Goal: Find specific page/section: Find specific page/section

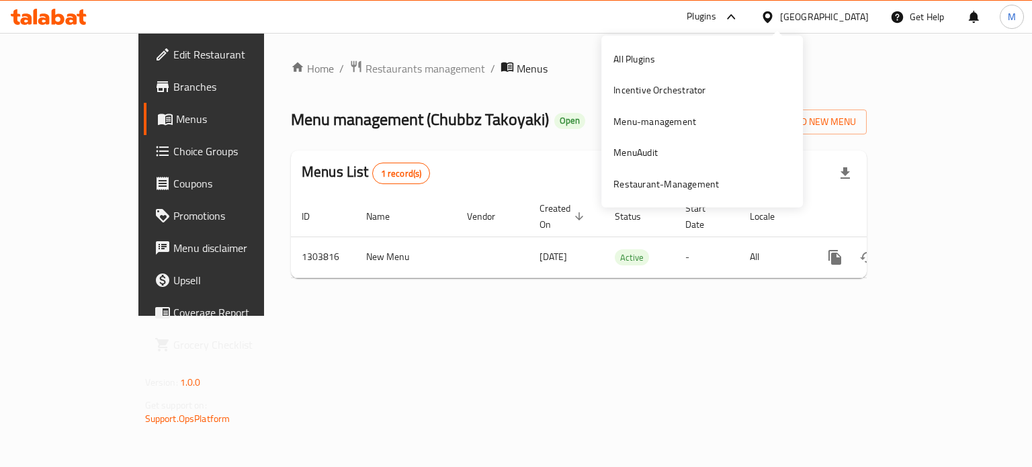
click at [879, 22] on div "Get Help" at bounding box center [917, 17] width 76 height 32
click at [861, 16] on div "Oman" at bounding box center [824, 16] width 89 height 15
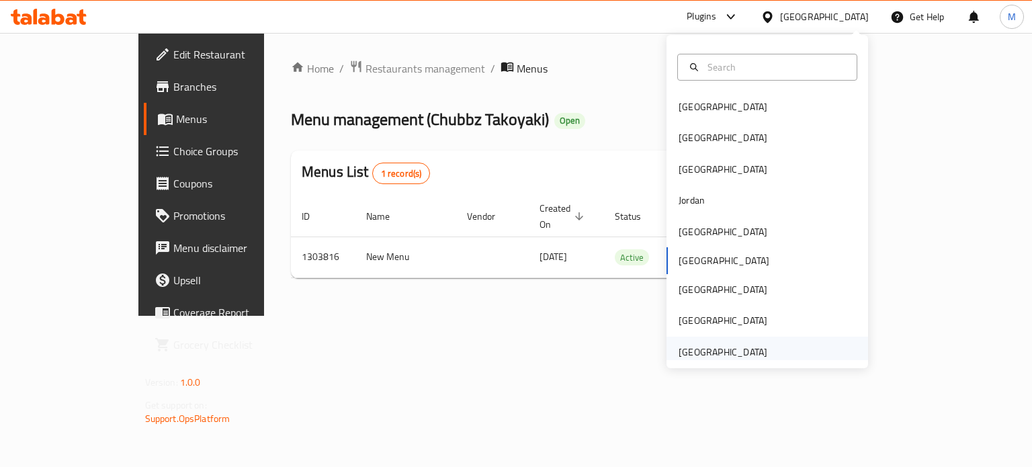
click at [742, 340] on div "[GEOGRAPHIC_DATA]" at bounding box center [723, 351] width 110 height 31
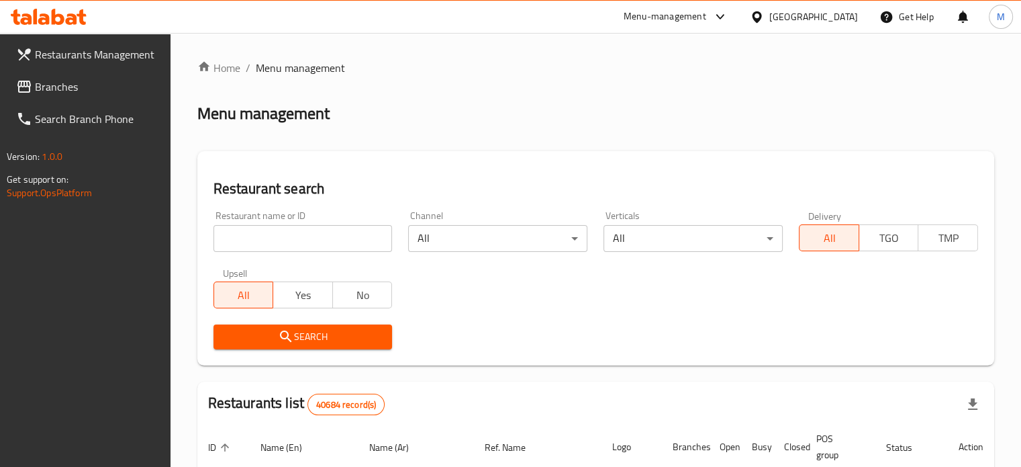
click at [334, 224] on div at bounding box center [510, 233] width 1021 height 467
click at [328, 232] on input "search" at bounding box center [303, 238] width 179 height 27
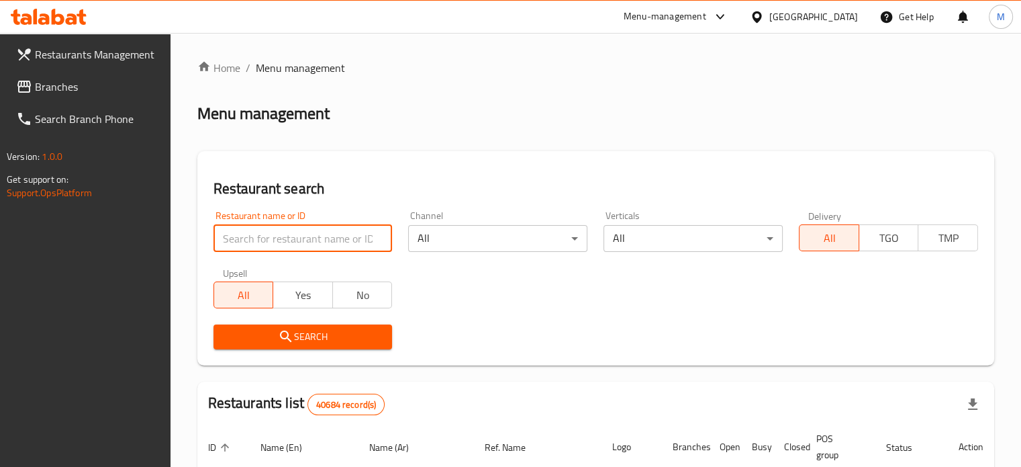
paste input "breakfast to breakfast"
type input "breakfast to breakfast"
click button "Search" at bounding box center [303, 336] width 179 height 25
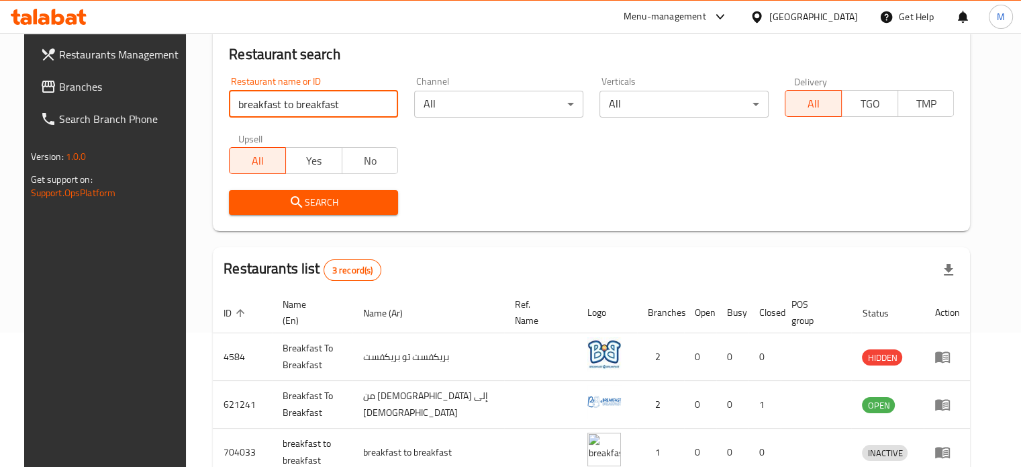
scroll to position [199, 0]
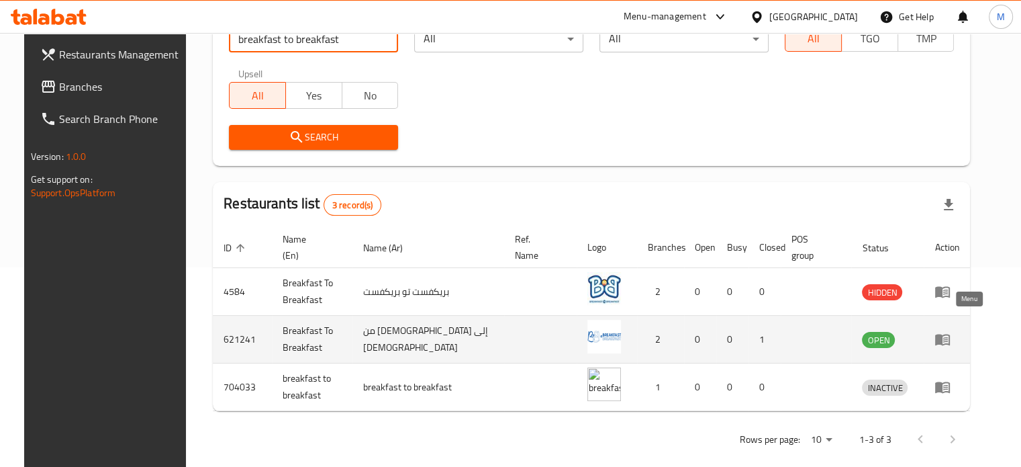
click at [950, 334] on icon "enhanced table" at bounding box center [943, 339] width 15 height 11
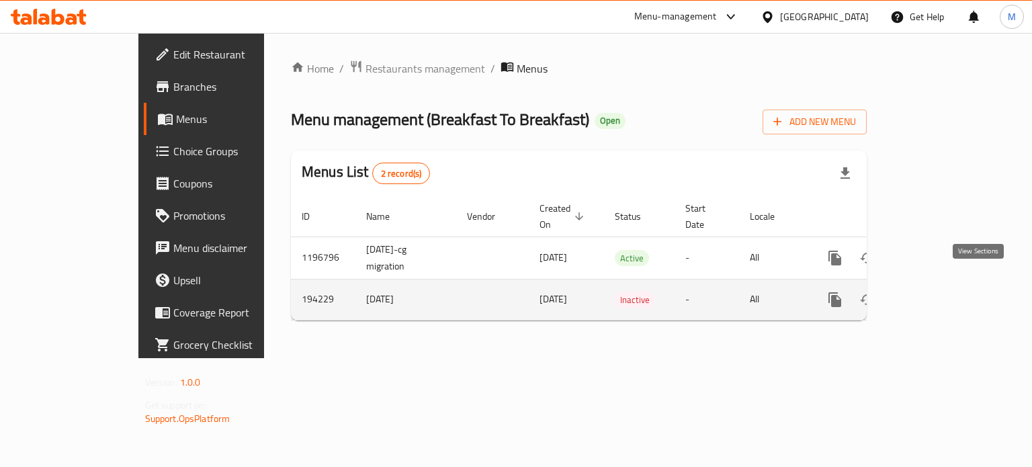
click at [940, 291] on icon "enhanced table" at bounding box center [931, 299] width 16 height 16
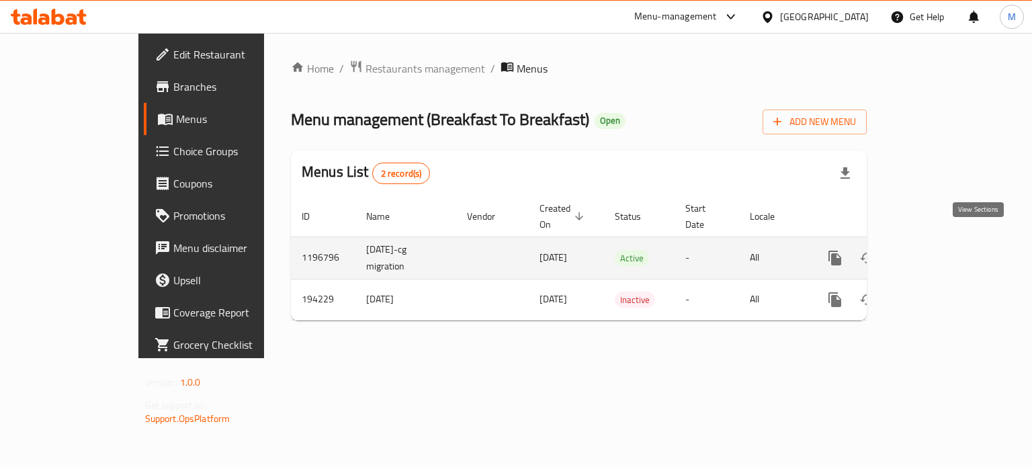
click at [948, 242] on link "enhanced table" at bounding box center [931, 258] width 32 height 32
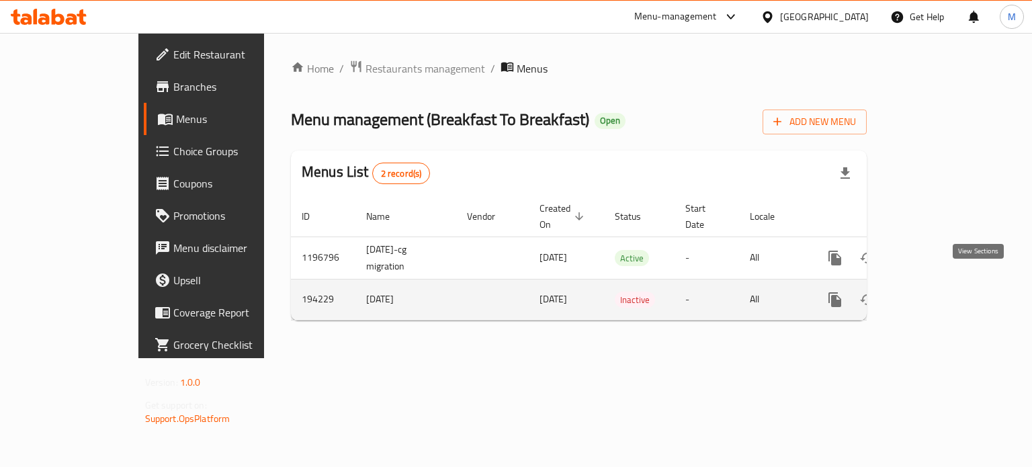
click at [940, 291] on icon "enhanced table" at bounding box center [931, 299] width 16 height 16
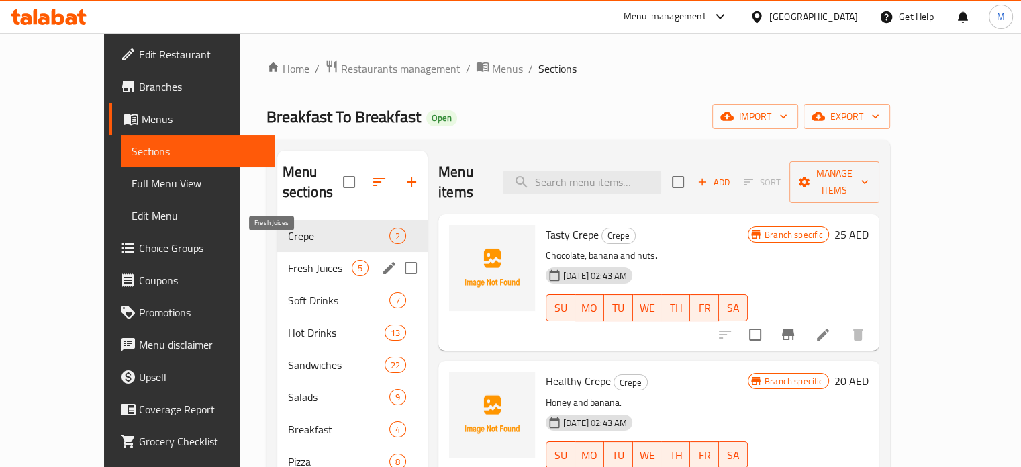
click at [288, 260] on span "Fresh Juices" at bounding box center [320, 268] width 64 height 16
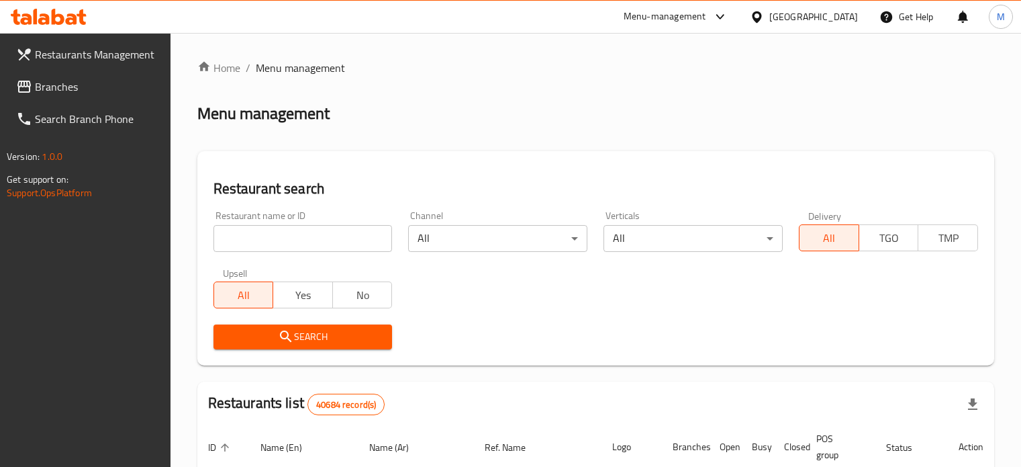
scroll to position [199, 0]
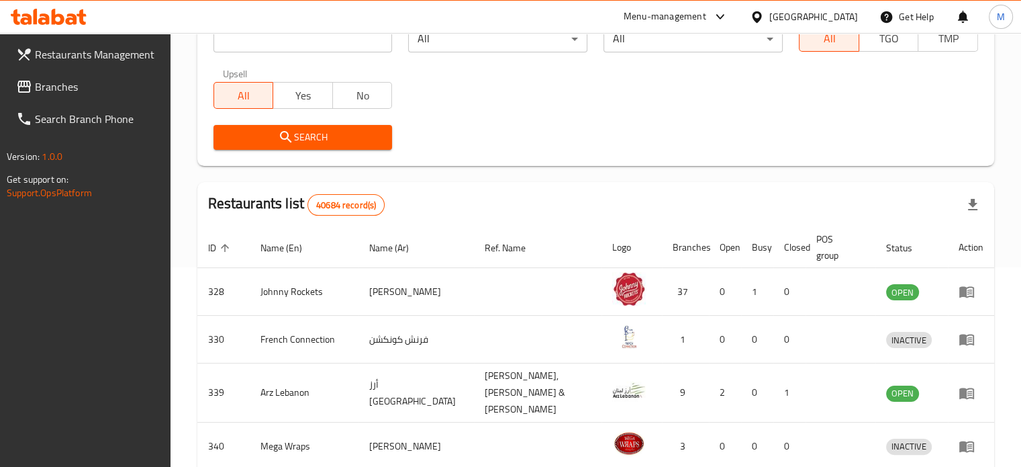
click at [357, 48] on input "search" at bounding box center [303, 39] width 179 height 27
paste input "breakfast to breakfast"
click button "Search" at bounding box center [303, 137] width 179 height 25
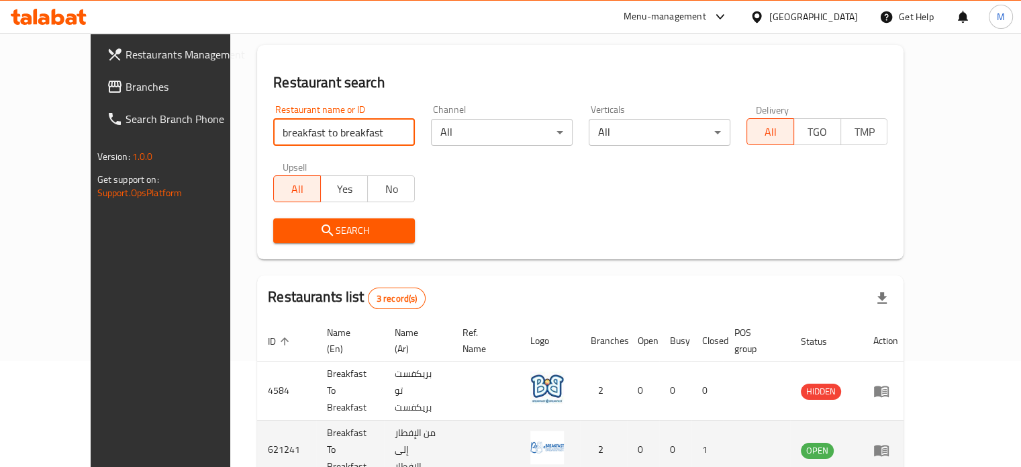
scroll to position [0, 0]
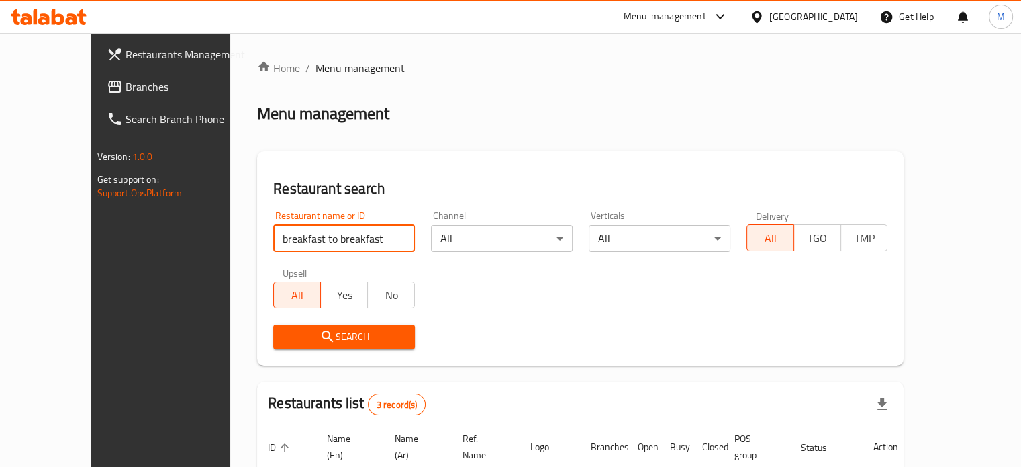
click at [320, 240] on input "breakfast to breakfast" at bounding box center [344, 238] width 142 height 27
paste input "774451"
click button "Search" at bounding box center [344, 336] width 142 height 25
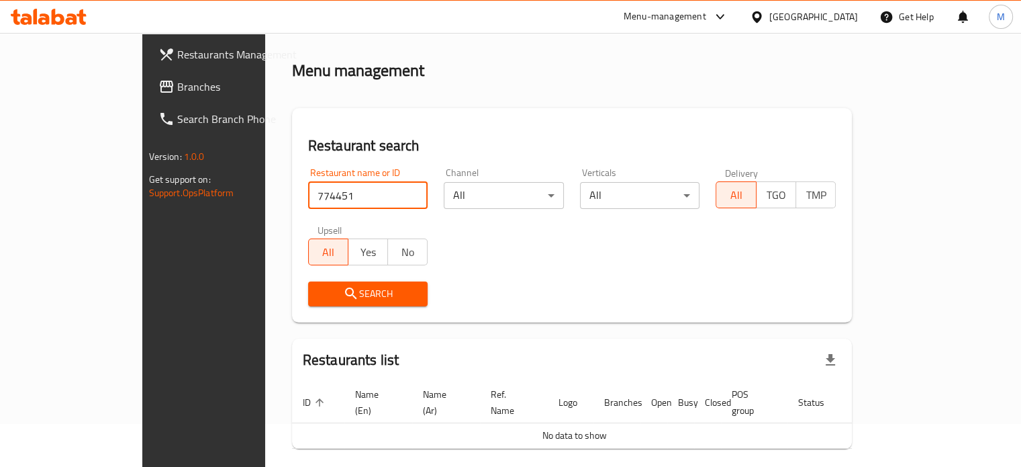
scroll to position [81, 0]
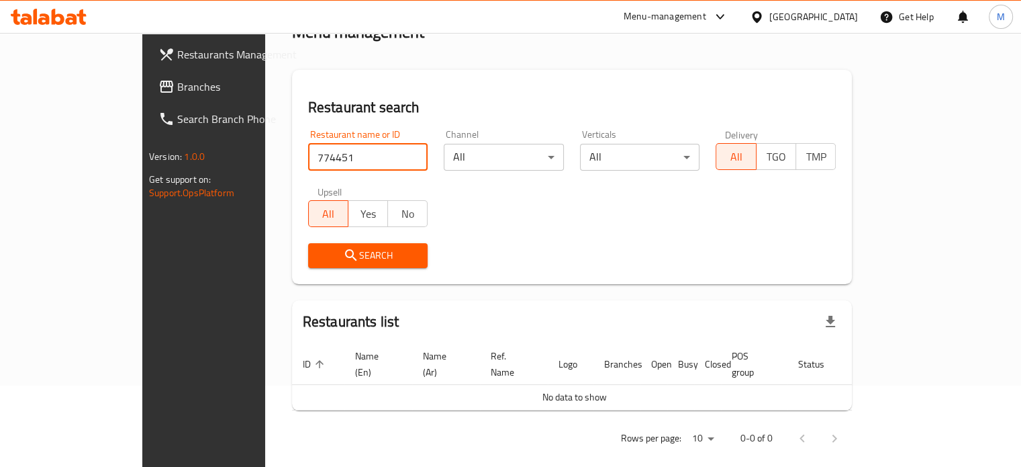
click at [308, 144] on input "774451" at bounding box center [368, 157] width 120 height 27
paste input "HAXFJ6"
click button "Search" at bounding box center [368, 255] width 120 height 25
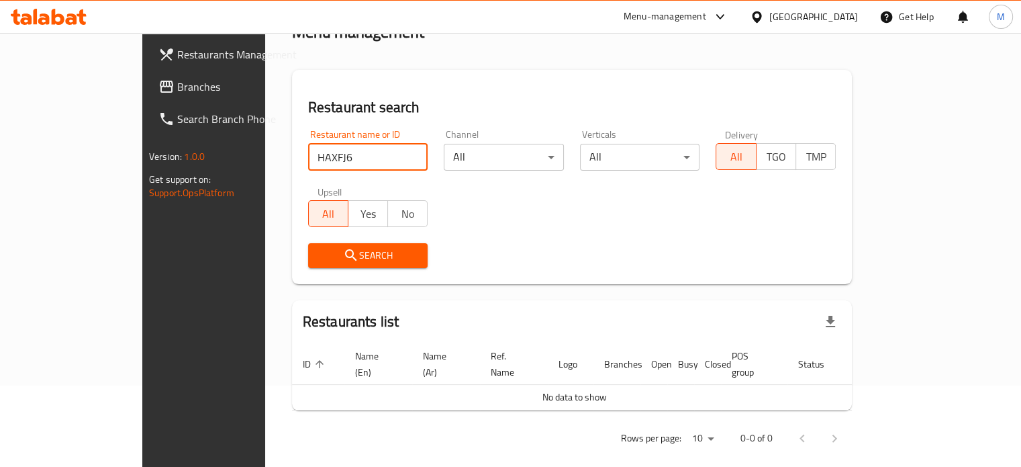
click at [308, 152] on input "HAXFJ6" at bounding box center [368, 157] width 120 height 27
click at [308, 153] on input "HAXFJ6" at bounding box center [368, 157] width 120 height 27
click button "Search" at bounding box center [368, 255] width 120 height 25
click at [308, 153] on input "HAXFJ6" at bounding box center [368, 157] width 120 height 27
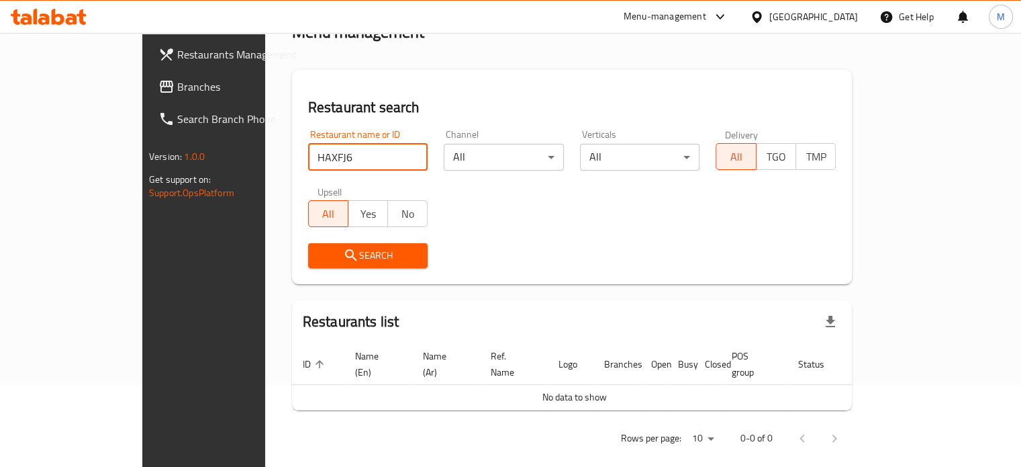
click at [308, 153] on input "HAXFJ6" at bounding box center [368, 157] width 120 height 27
click at [308, 159] on input "HAXFJ6" at bounding box center [368, 157] width 120 height 27
click at [308, 154] on input "HAXFJ6" at bounding box center [368, 157] width 120 height 27
paste input "breakfast to breakfast"
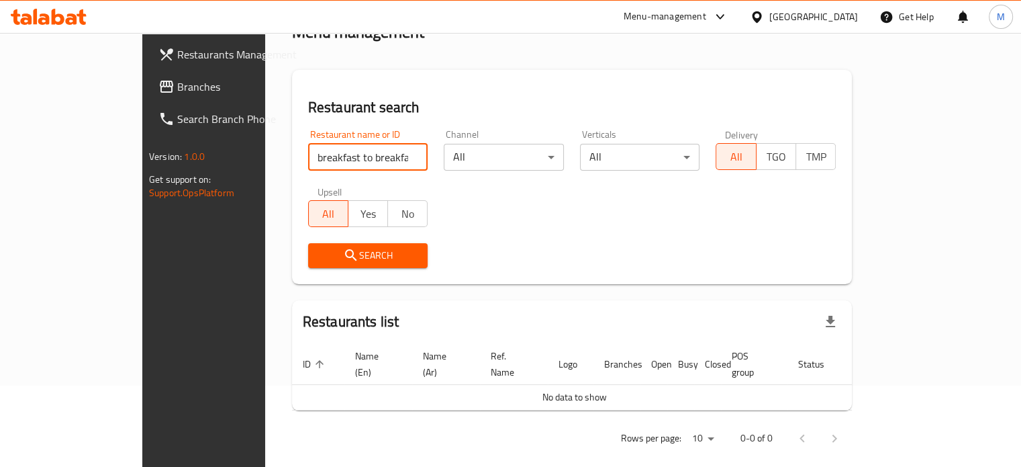
type input "breakfast to breakfast"
click button "Search" at bounding box center [368, 255] width 120 height 25
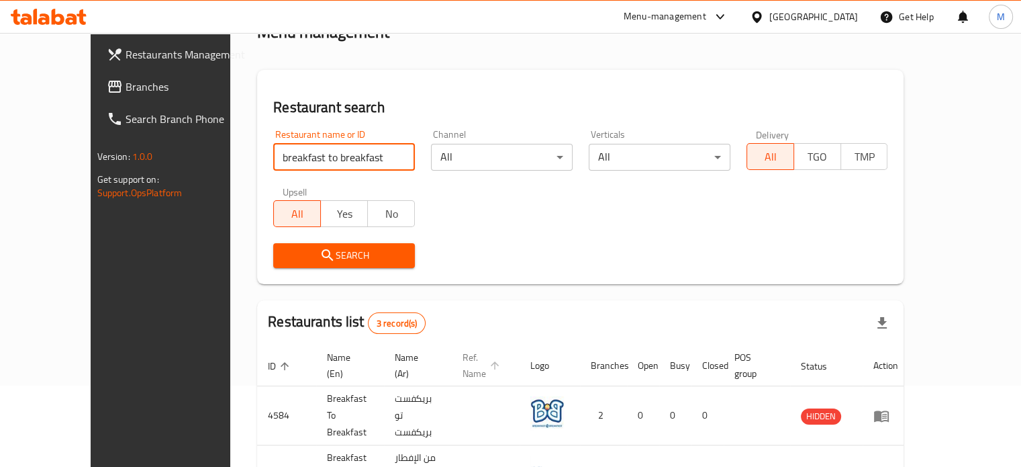
scroll to position [199, 0]
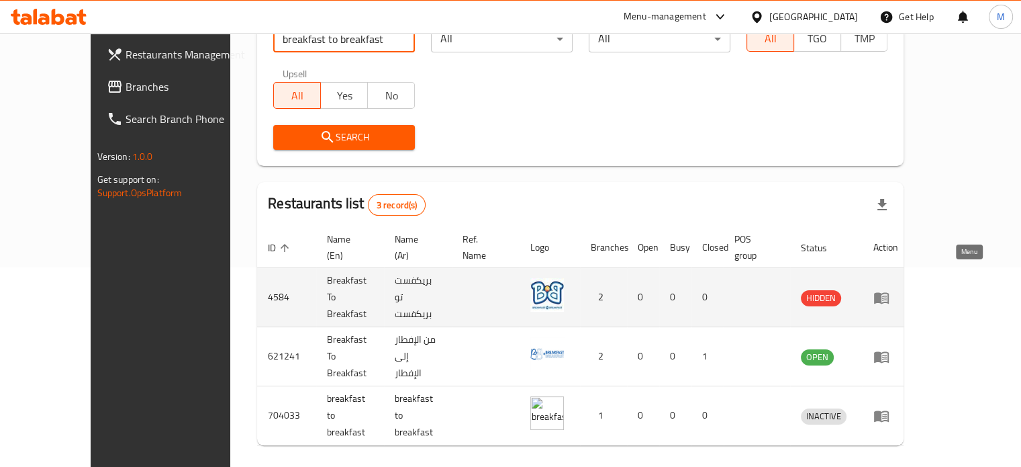
click at [889, 292] on icon "enhanced table" at bounding box center [881, 297] width 15 height 11
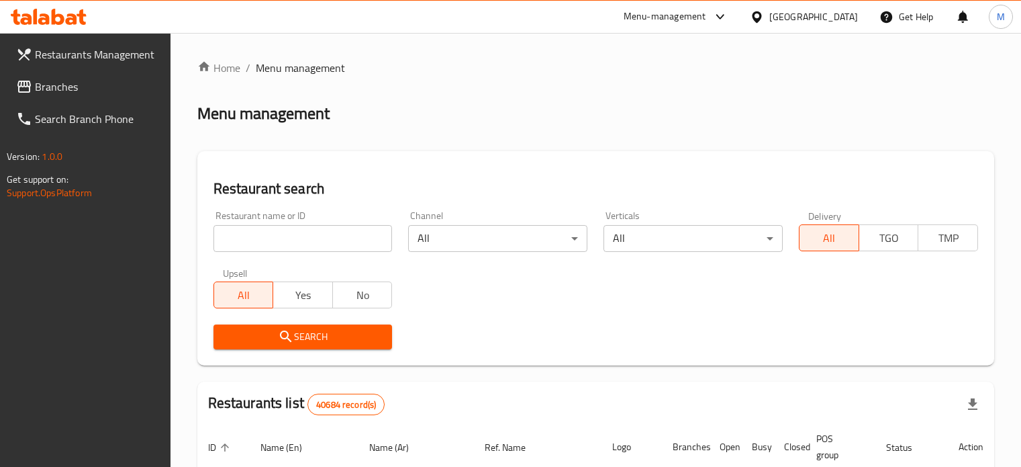
scroll to position [199, 0]
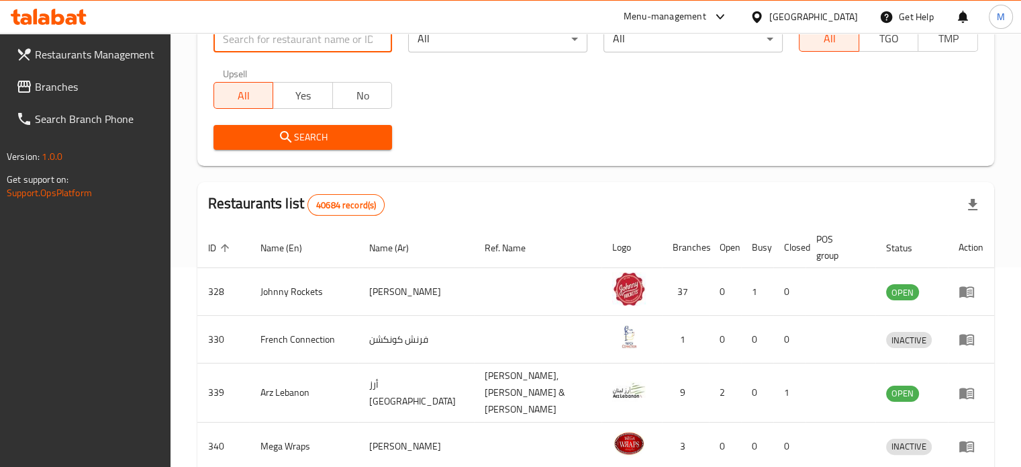
click at [275, 39] on input "search" at bounding box center [303, 39] width 179 height 27
paste input "breakfast to breakfast"
type input "breakfast to breakfast"
click button "Search" at bounding box center [303, 137] width 179 height 25
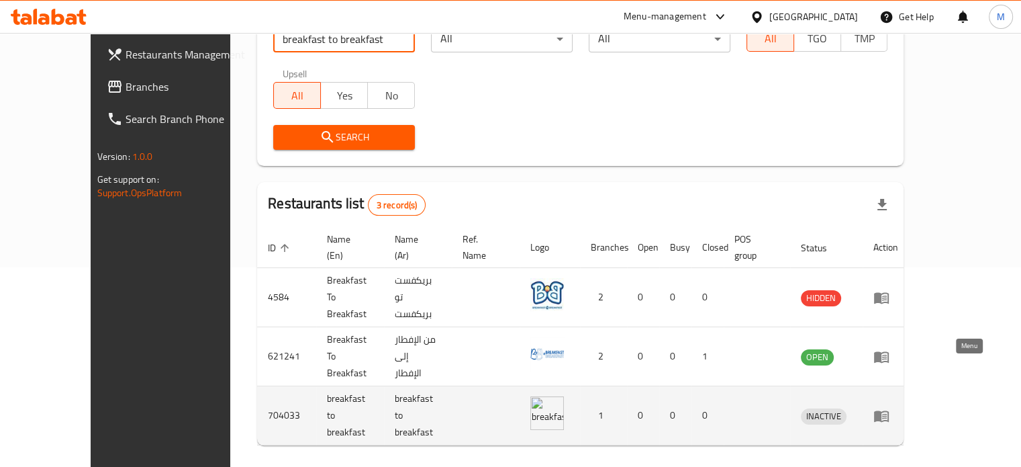
click at [889, 410] on icon "enhanced table" at bounding box center [881, 415] width 15 height 11
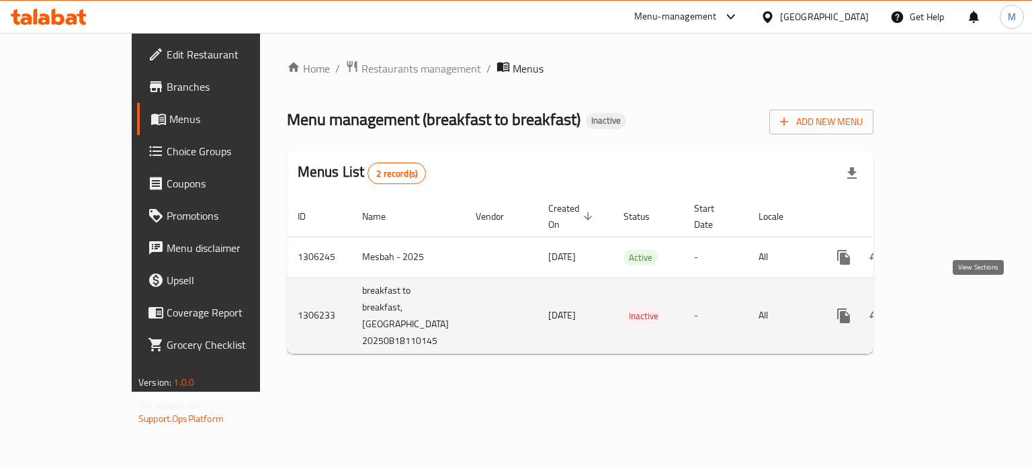
click at [948, 308] on icon "enhanced table" at bounding box center [940, 316] width 16 height 16
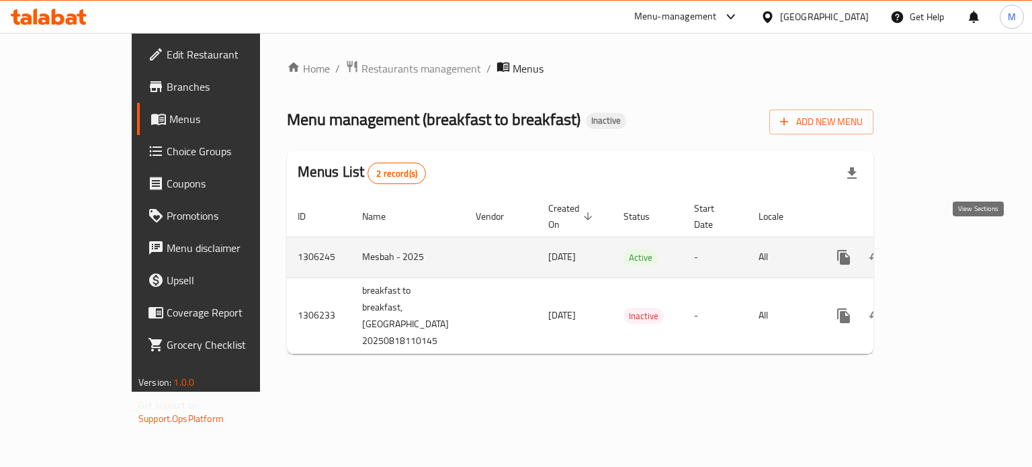
click at [948, 249] on icon "enhanced table" at bounding box center [940, 257] width 16 height 16
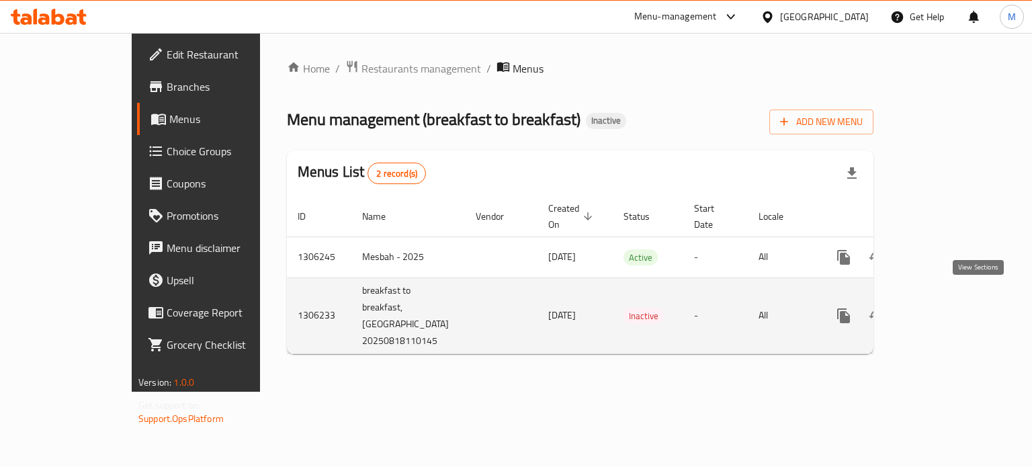
click at [948, 308] on icon "enhanced table" at bounding box center [940, 316] width 16 height 16
click at [287, 297] on td "1306233" at bounding box center [319, 315] width 64 height 76
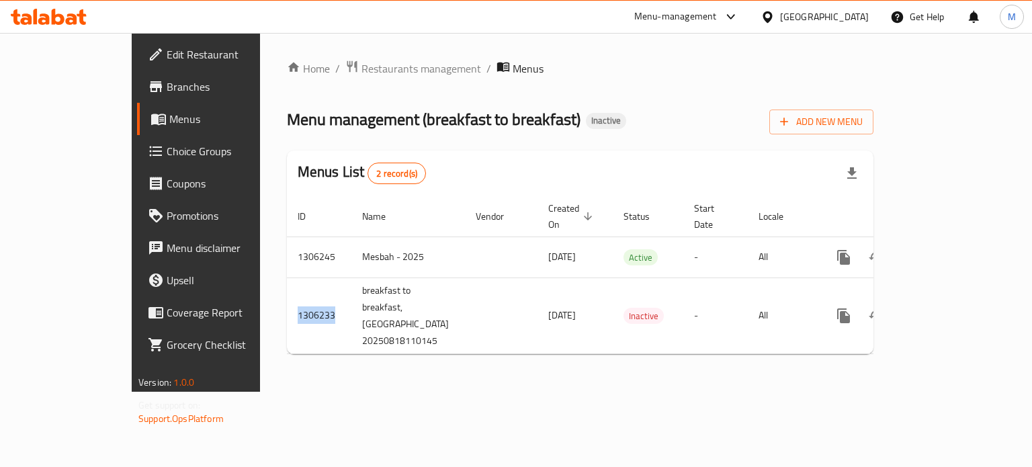
copy td "1306233"
